Goal: Transaction & Acquisition: Purchase product/service

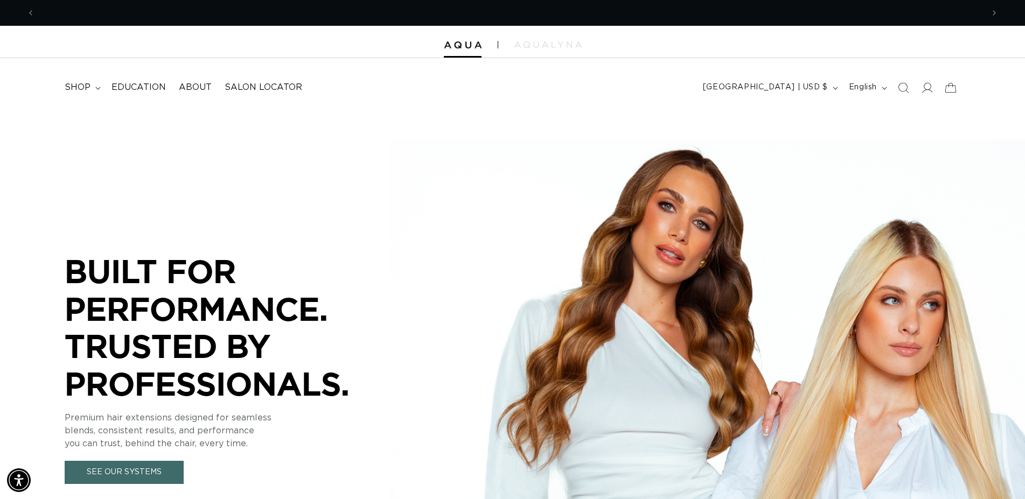
click at [906, 89] on icon "Search" at bounding box center [903, 87] width 11 height 11
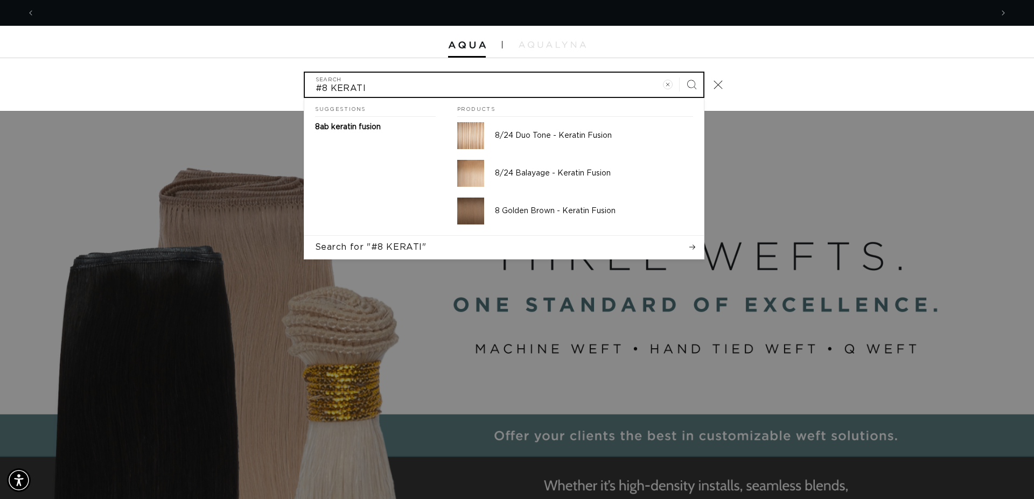
scroll to position [0, 1915]
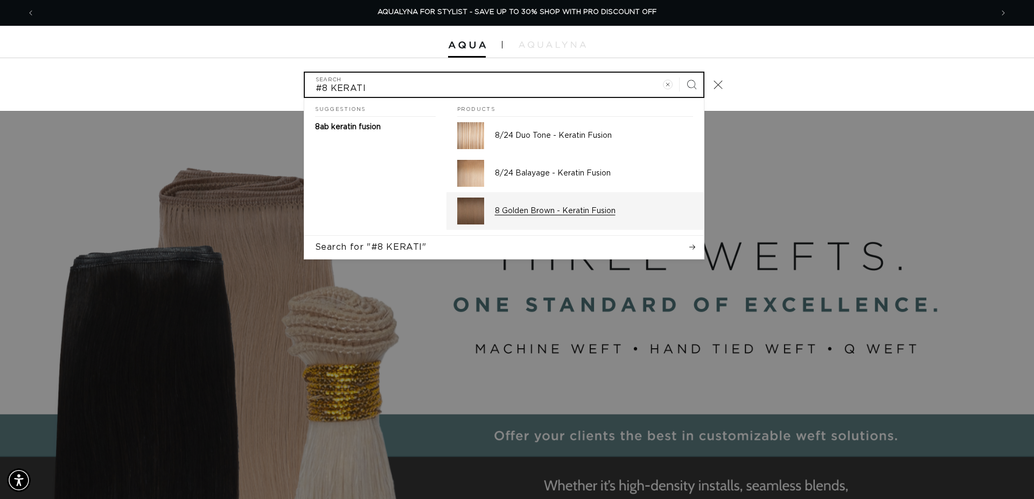
type input "#8 KERATI"
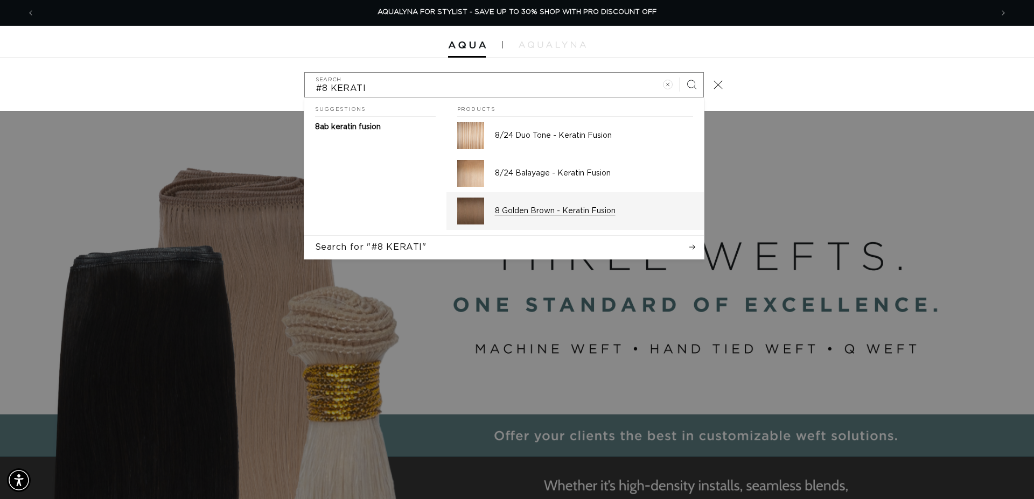
click at [591, 212] on p "8 Golden Brown - Keratin Fusion" at bounding box center [594, 211] width 198 height 10
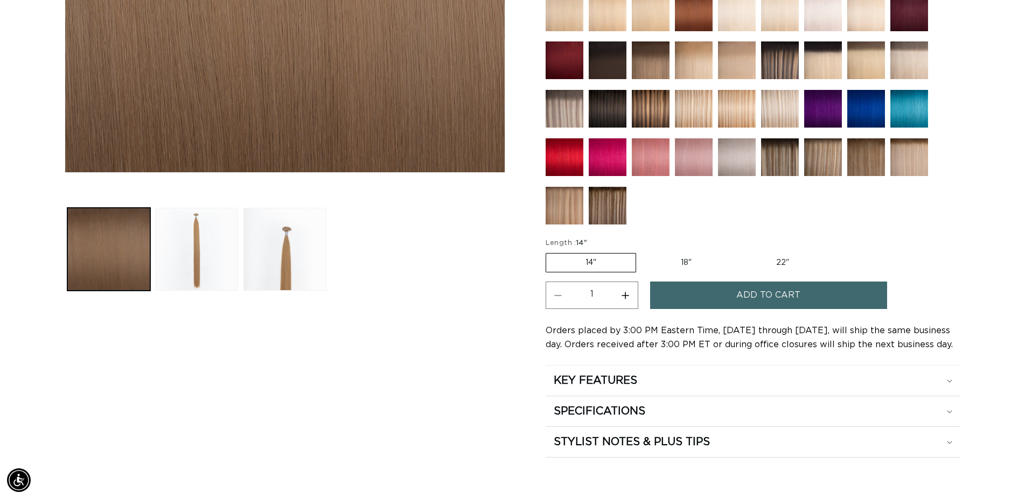
scroll to position [385, 0]
click at [683, 259] on label "18" Variant sold out or unavailable" at bounding box center [685, 263] width 89 height 18
click at [642, 252] on input "18" Variant sold out or unavailable" at bounding box center [641, 251] width 1 height 1
radio input "true"
click at [628, 294] on button "Increase quantity for 8 Golden Brown - Keratin Fusion" at bounding box center [625, 295] width 24 height 27
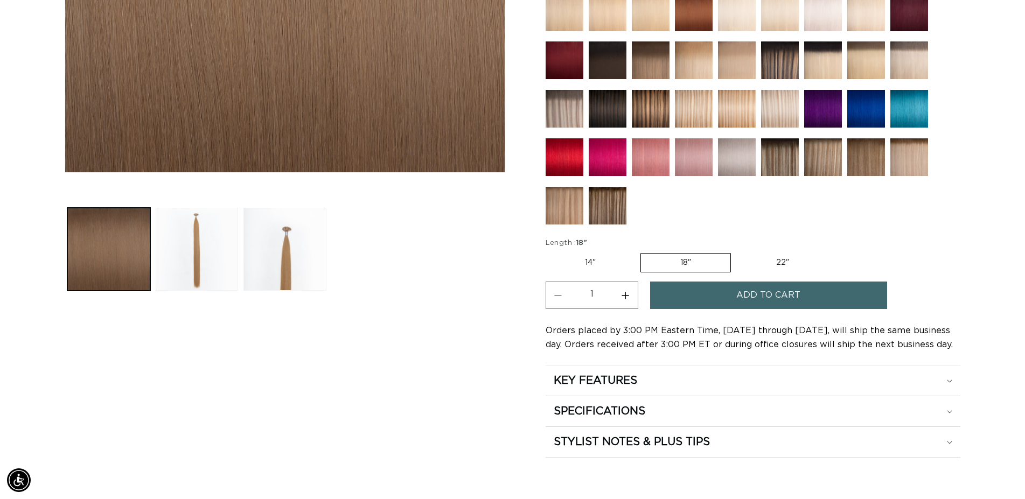
type input "2"
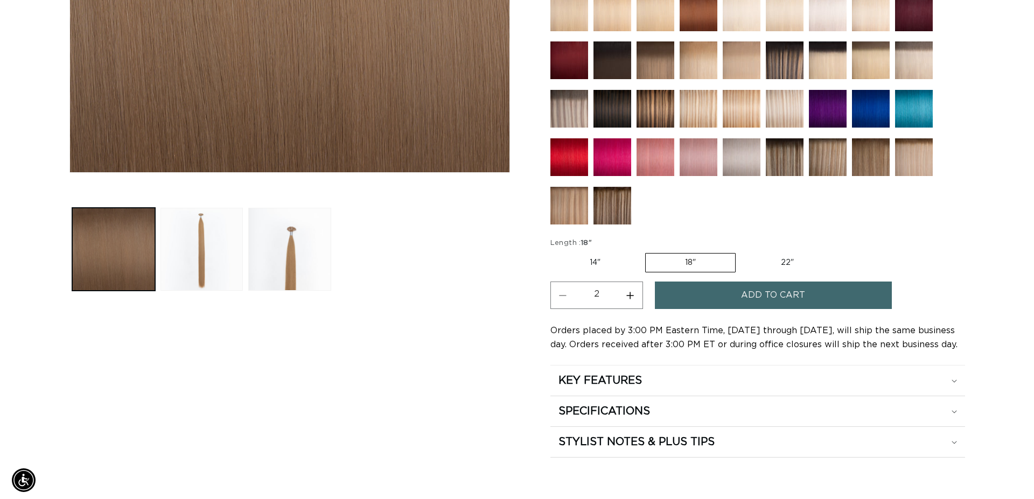
scroll to position [0, 948]
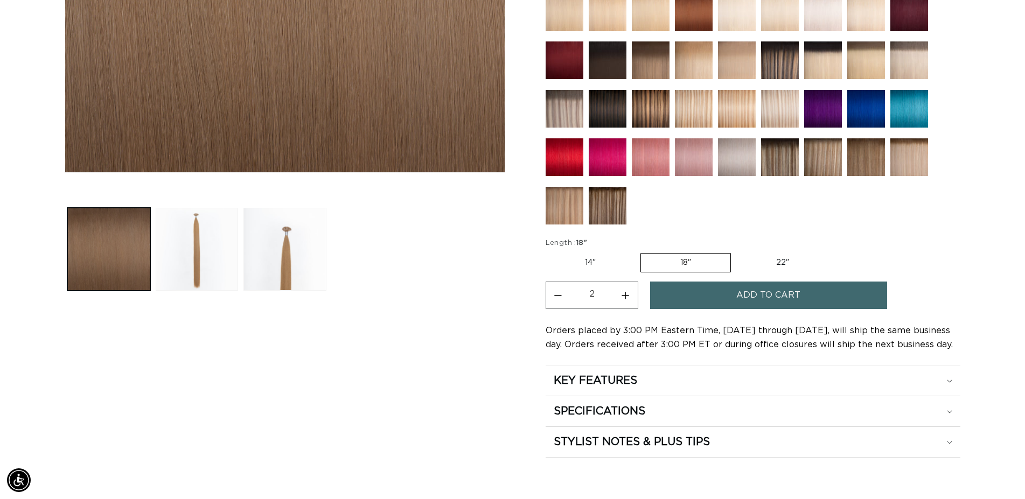
click at [756, 295] on span "Add to cart" at bounding box center [768, 295] width 64 height 27
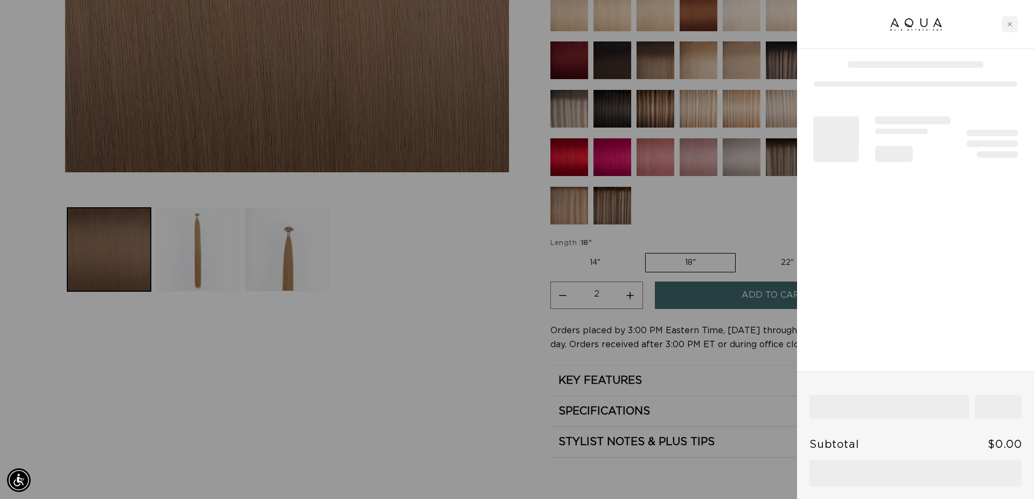
scroll to position [0, 958]
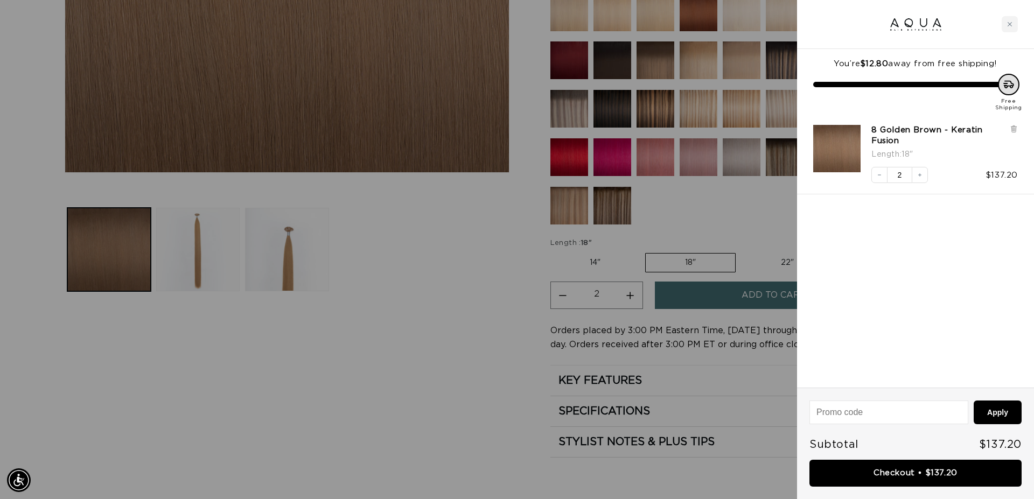
click at [457, 281] on div at bounding box center [517, 249] width 1034 height 499
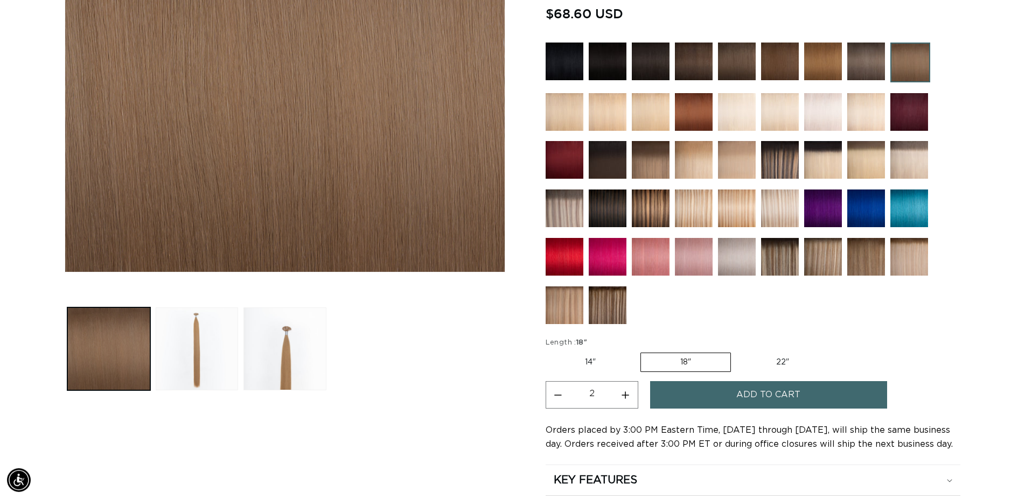
scroll to position [220, 0]
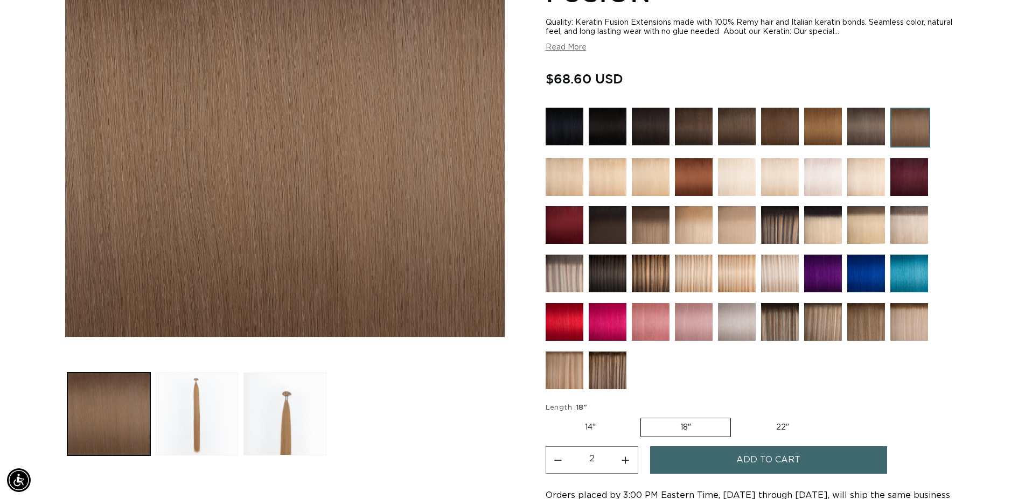
click at [693, 174] on img at bounding box center [694, 177] width 38 height 38
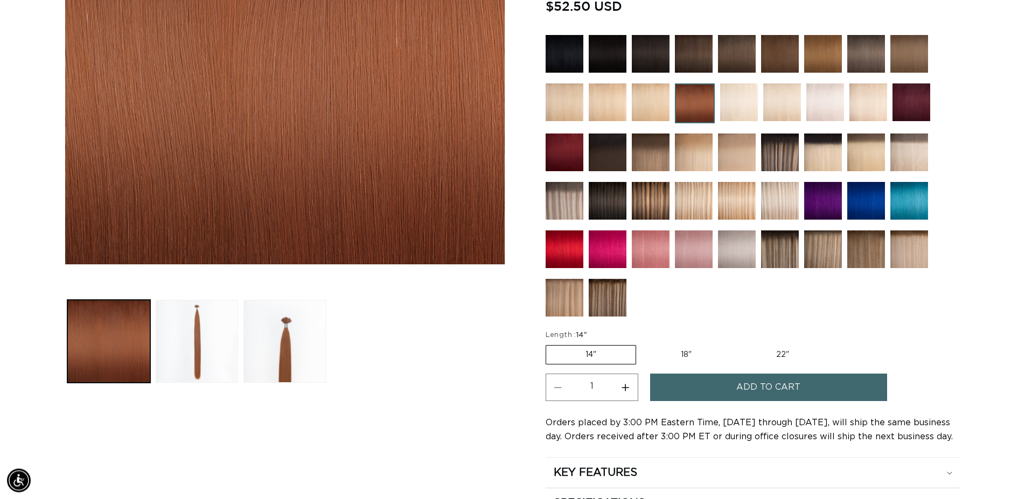
scroll to position [385, 0]
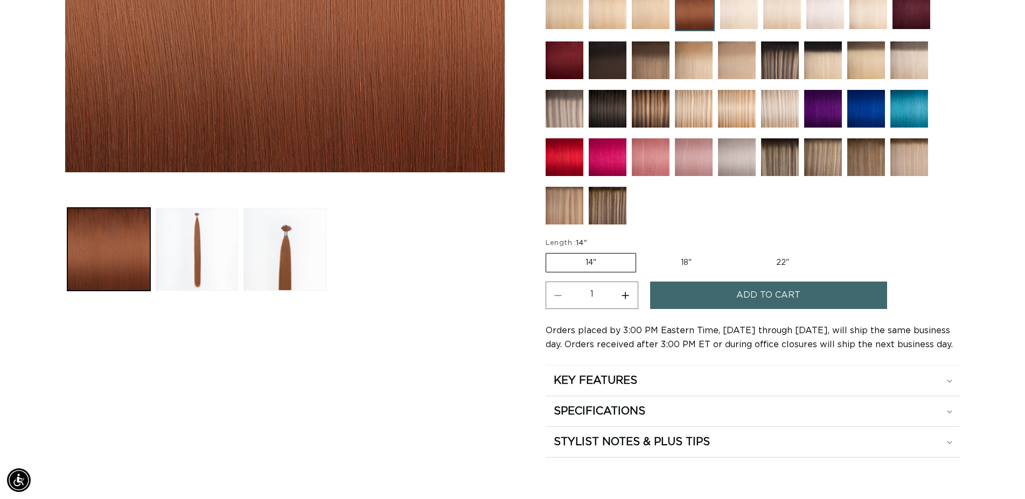
click at [681, 258] on label "18" Variant sold out or unavailable" at bounding box center [685, 263] width 89 height 18
click at [642, 252] on input "18" Variant sold out or unavailable" at bounding box center [641, 251] width 1 height 1
radio input "true"
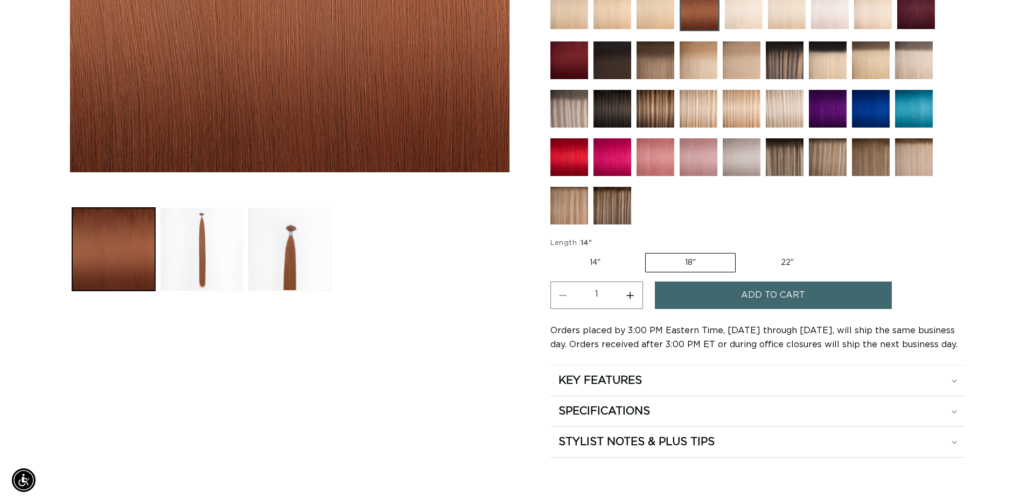
scroll to position [0, 948]
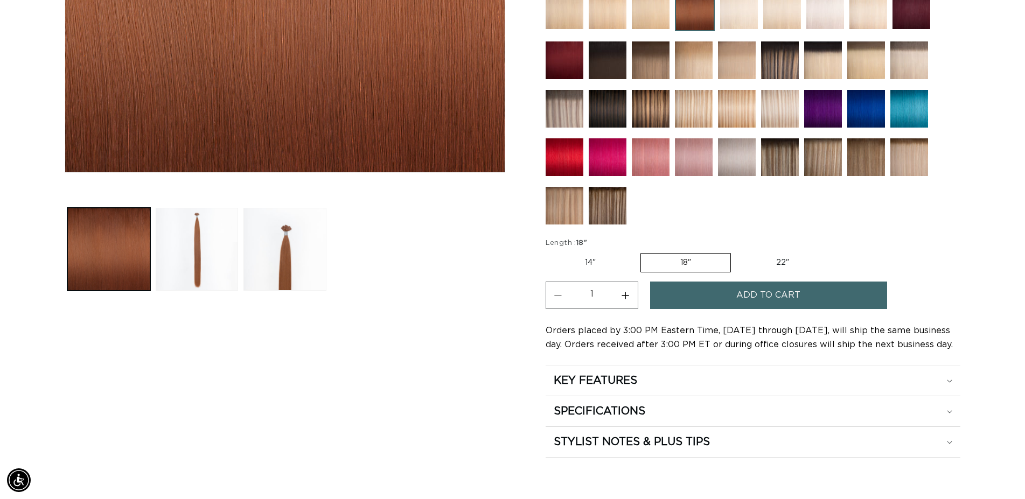
click at [623, 295] on button "Increase quantity for 33 Copper Red - Keratin Fusion" at bounding box center [625, 295] width 24 height 27
type input "2"
click at [750, 296] on span "Add to cart" at bounding box center [768, 295] width 64 height 27
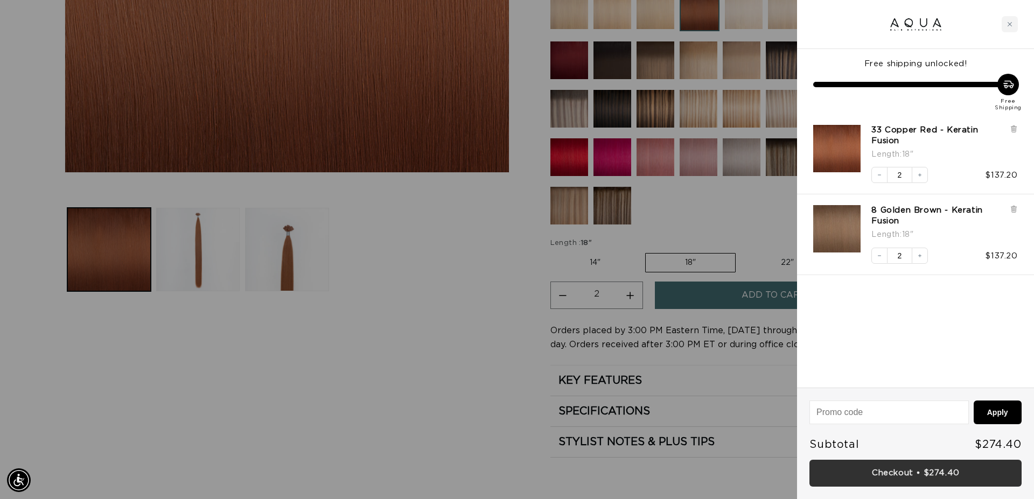
scroll to position [0, 958]
click at [905, 478] on link "Checkout • $274.40" at bounding box center [915, 473] width 212 height 27
